Goal: Check status

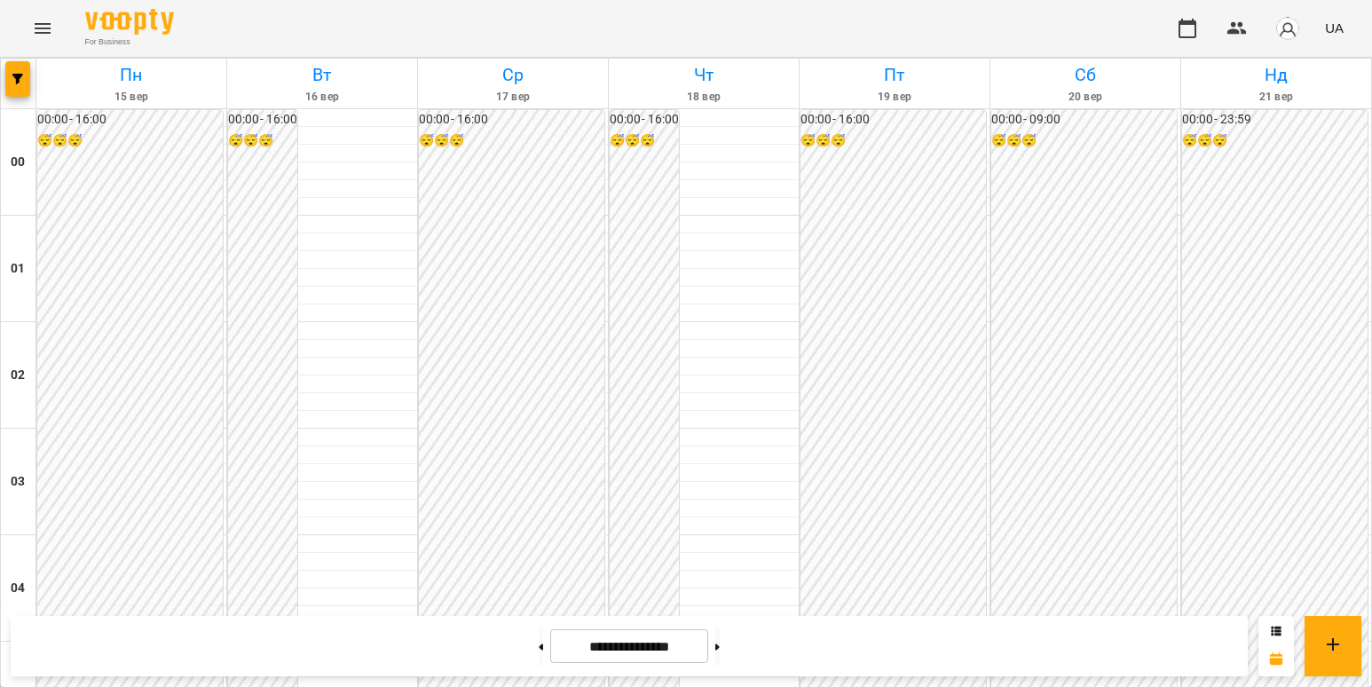
scroll to position [1774, 0]
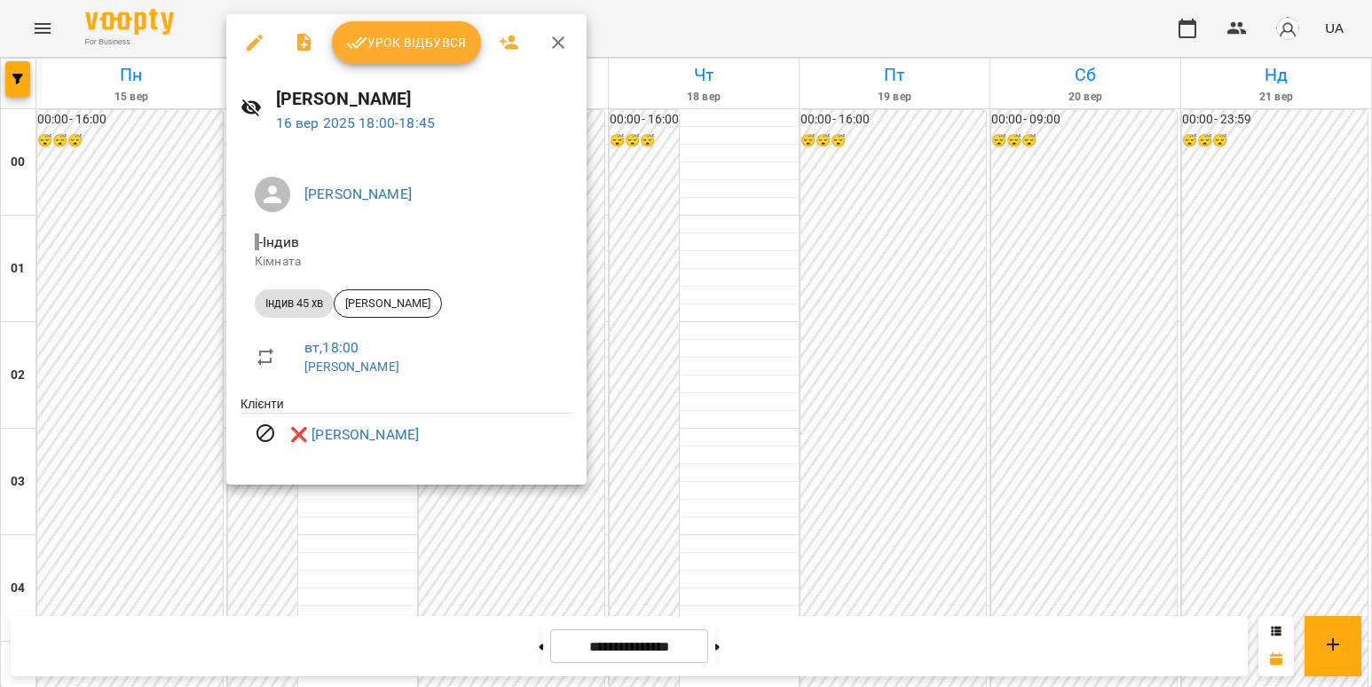
click at [336, 492] on div at bounding box center [686, 343] width 1372 height 687
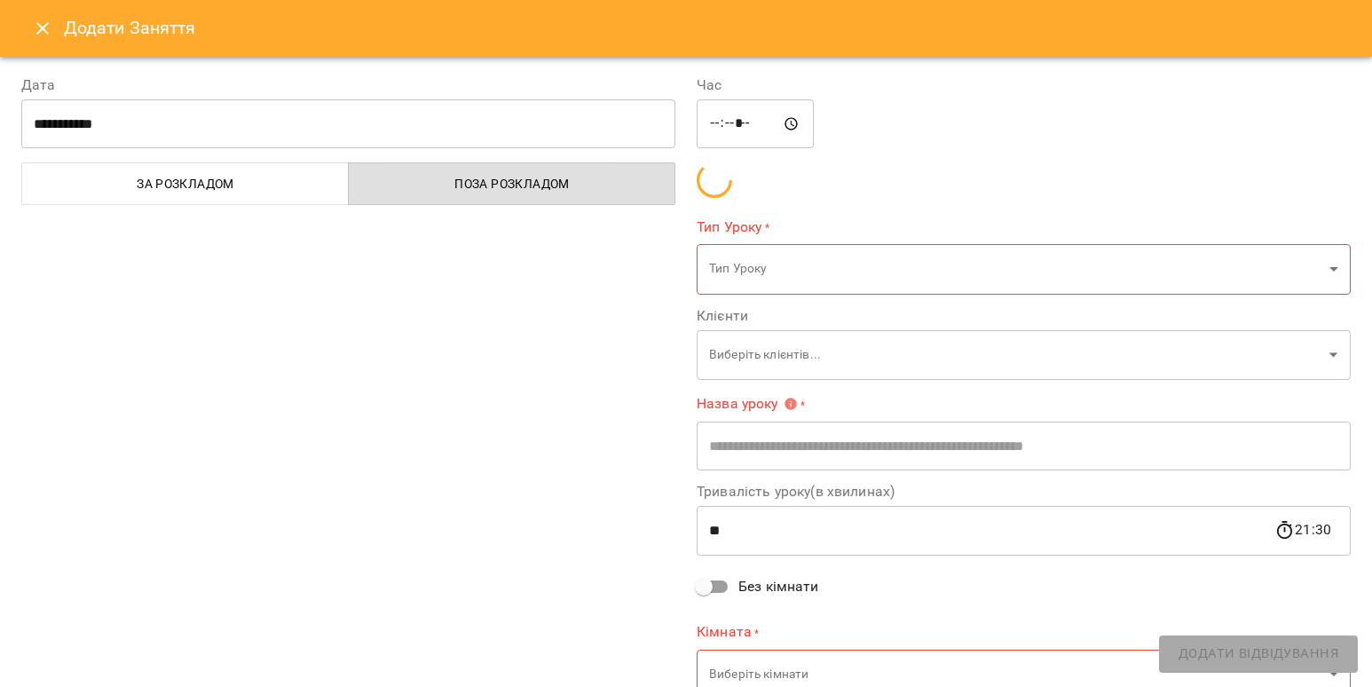
click at [35, 32] on icon "Close" at bounding box center [42, 28] width 21 height 21
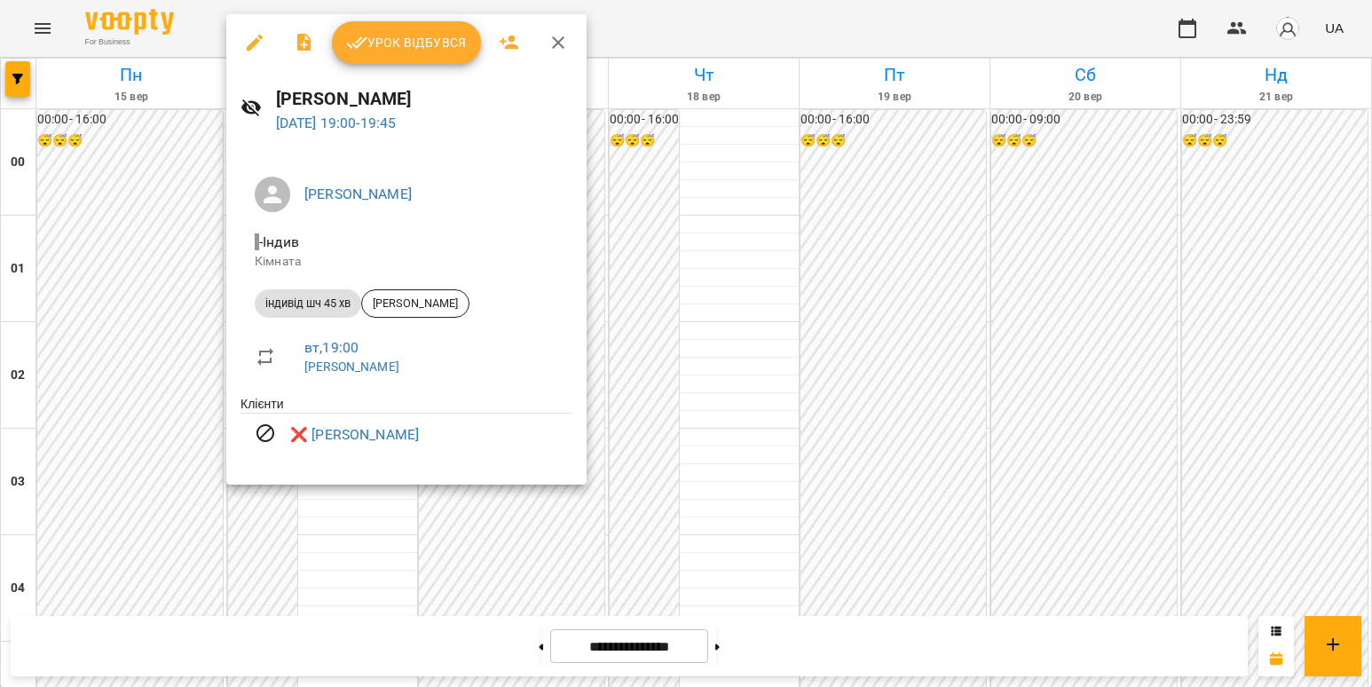
drag, startPoint x: 291, startPoint y: 530, endPoint x: 283, endPoint y: 515, distance: 16.3
click at [291, 529] on div at bounding box center [686, 343] width 1372 height 687
